Goal: Transaction & Acquisition: Obtain resource

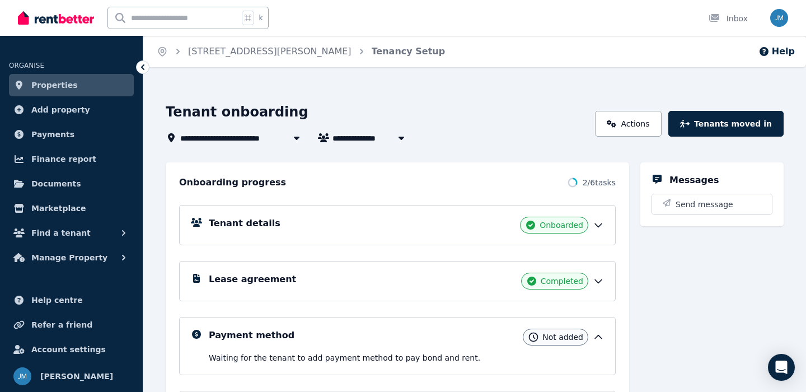
click at [103, 80] on link "Properties" at bounding box center [71, 85] width 125 height 22
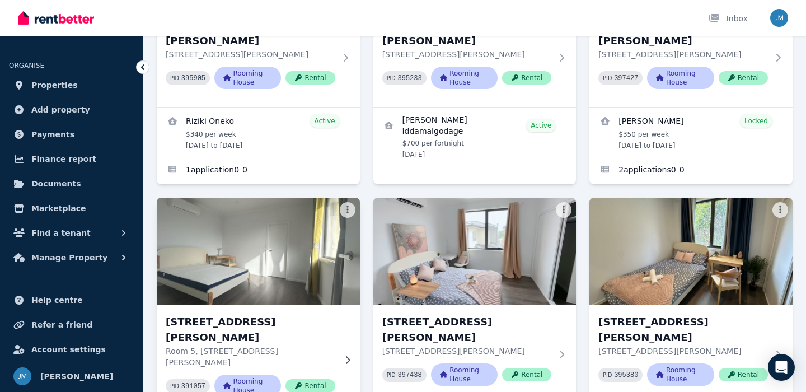
scroll to position [221, 0]
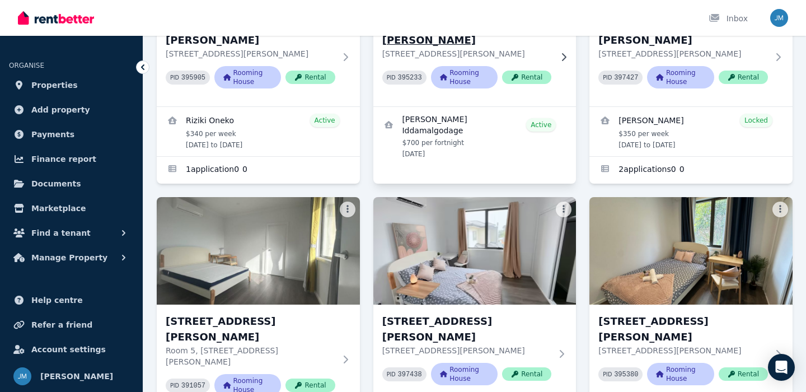
click at [422, 48] on p "[STREET_ADDRESS][PERSON_NAME]" at bounding box center [467, 53] width 170 height 11
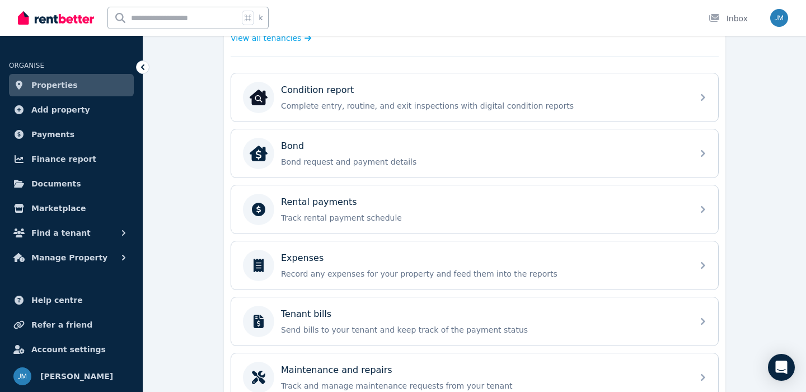
scroll to position [344, 0]
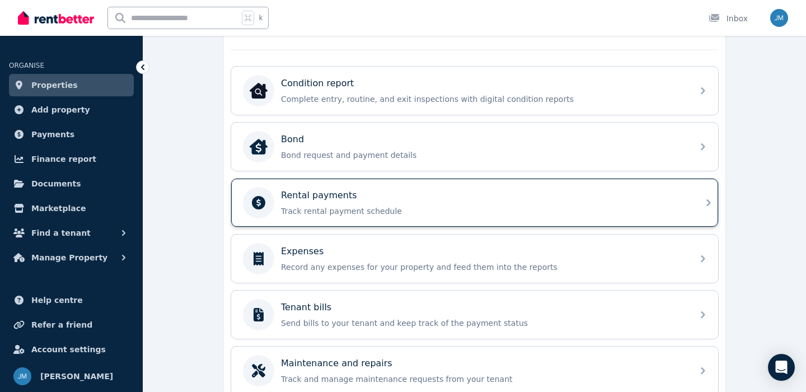
click at [386, 195] on div "Rental payments" at bounding box center [483, 195] width 405 height 13
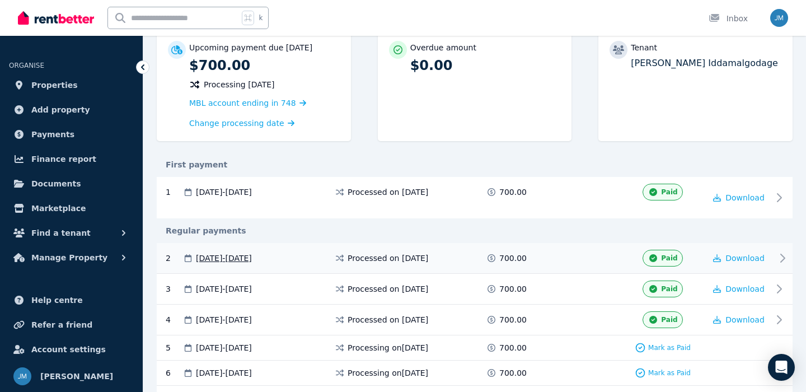
scroll to position [122, 0]
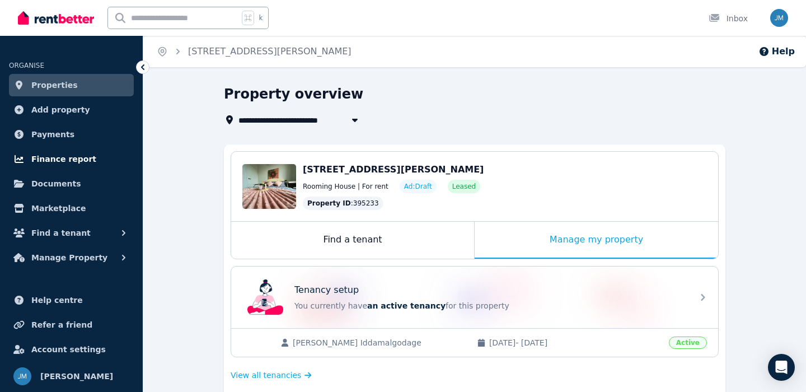
click at [92, 160] on link "Finance report" at bounding box center [71, 159] width 125 height 22
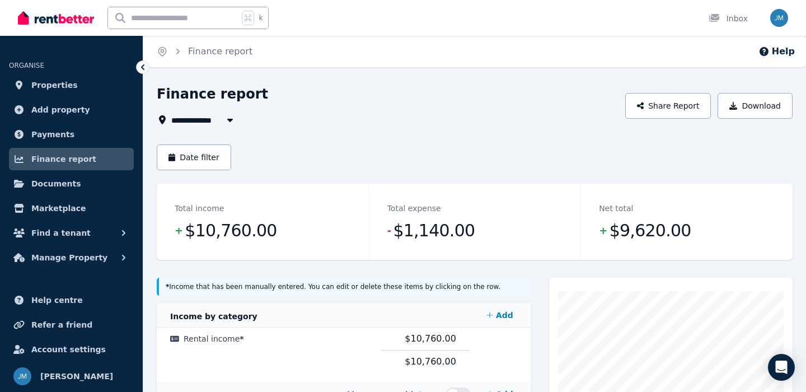
click at [228, 118] on icon "button" at bounding box center [229, 119] width 11 height 9
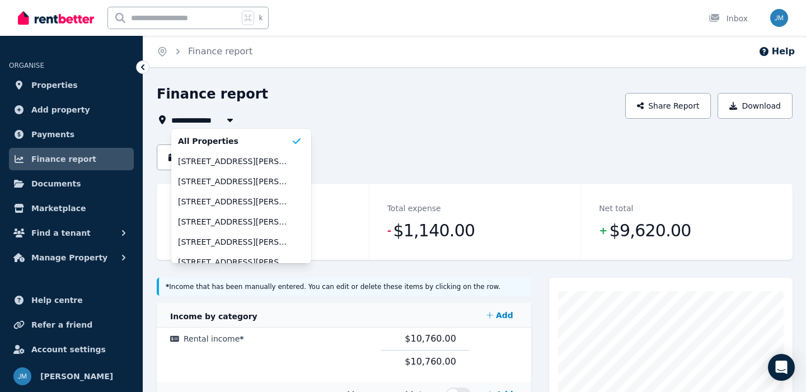
click at [237, 158] on span "[STREET_ADDRESS][PERSON_NAME]" at bounding box center [234, 161] width 113 height 11
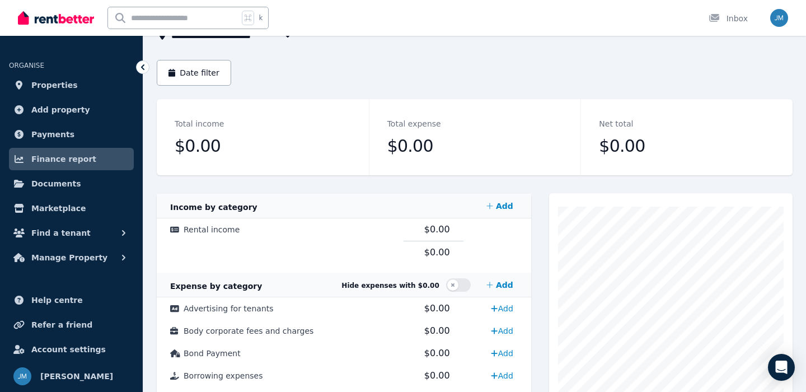
scroll to position [62, 0]
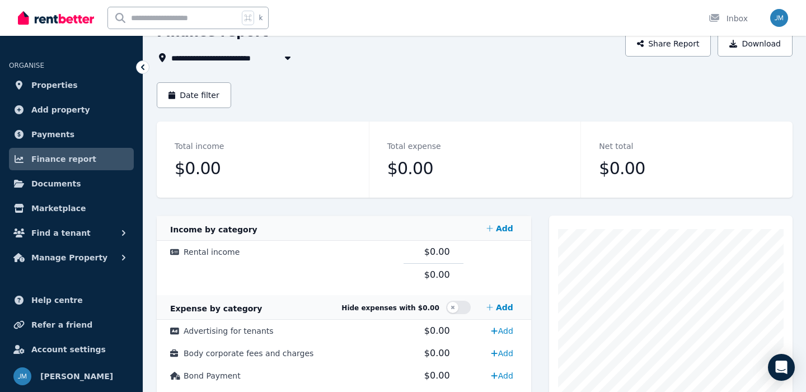
click at [250, 57] on span "[STREET_ADDRESS][PERSON_NAME]" at bounding box center [252, 57] width 163 height 13
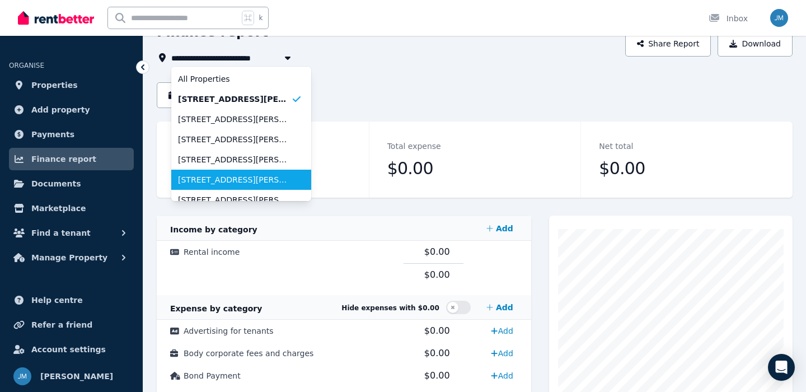
click at [252, 179] on span "[STREET_ADDRESS][PERSON_NAME]" at bounding box center [234, 179] width 113 height 11
type input "**********"
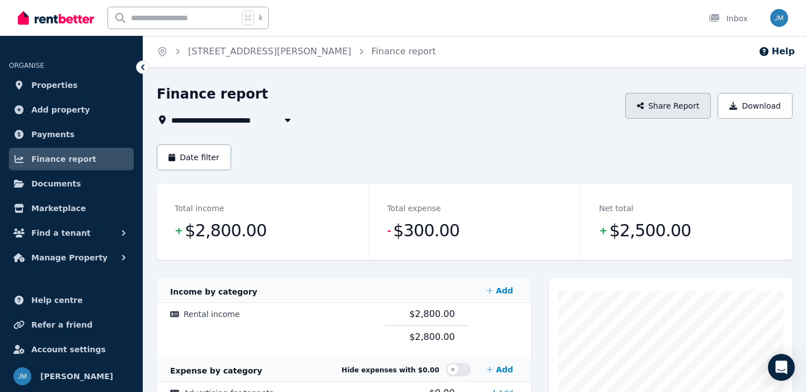
click at [672, 111] on button "Share Report" at bounding box center [668, 106] width 86 height 26
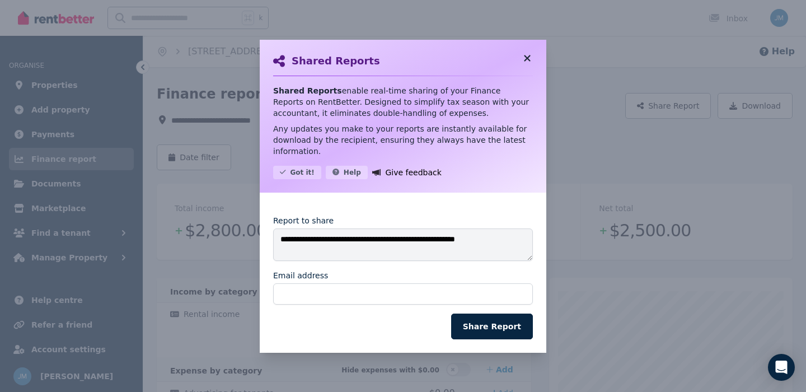
click at [528, 57] on icon at bounding box center [527, 58] width 6 height 6
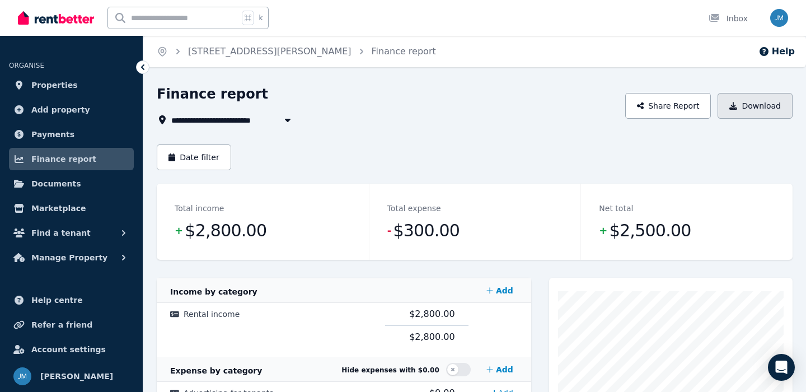
click at [734, 97] on button "Download" at bounding box center [755, 106] width 75 height 26
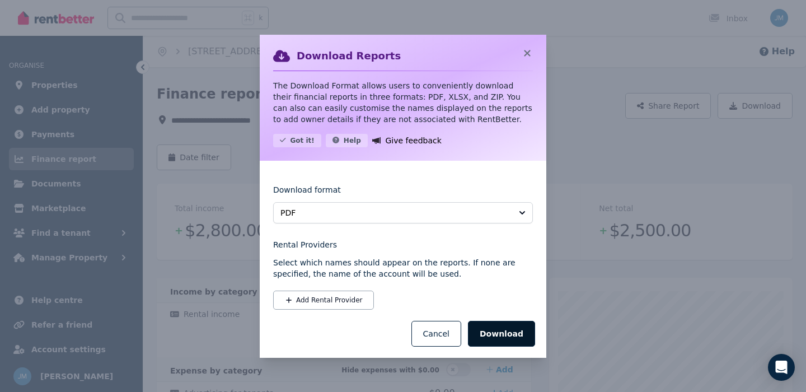
click at [500, 330] on button "Download" at bounding box center [501, 334] width 67 height 26
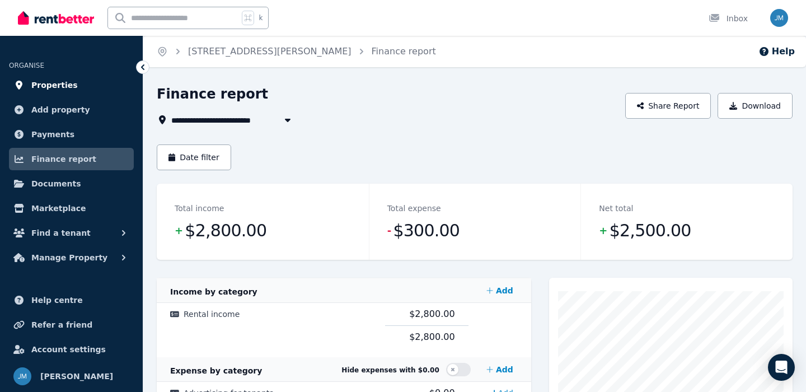
click at [83, 87] on link "Properties" at bounding box center [71, 85] width 125 height 22
